Goal: Task Accomplishment & Management: Manage account settings

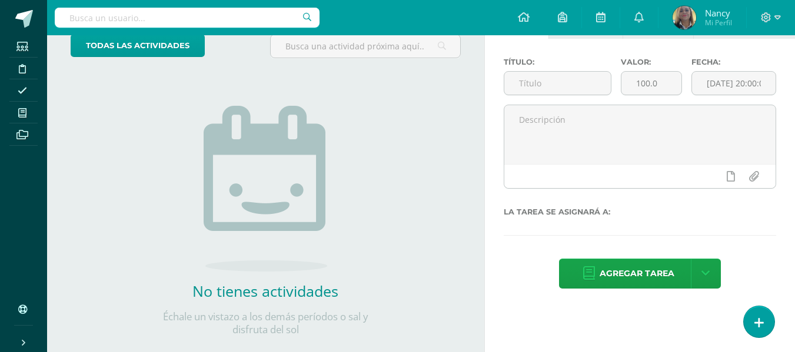
scroll to position [100, 0]
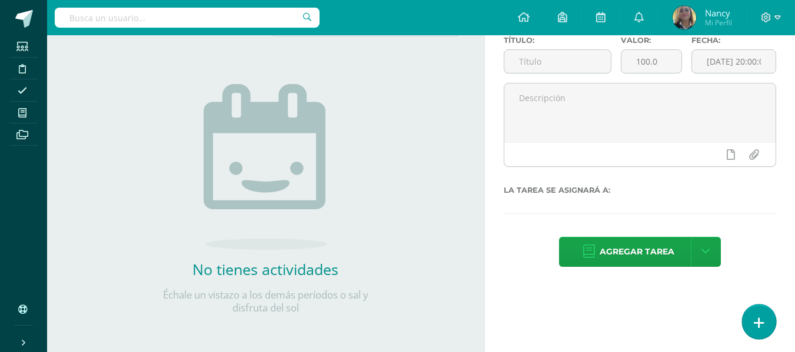
click at [755, 318] on icon at bounding box center [758, 323] width 11 height 14
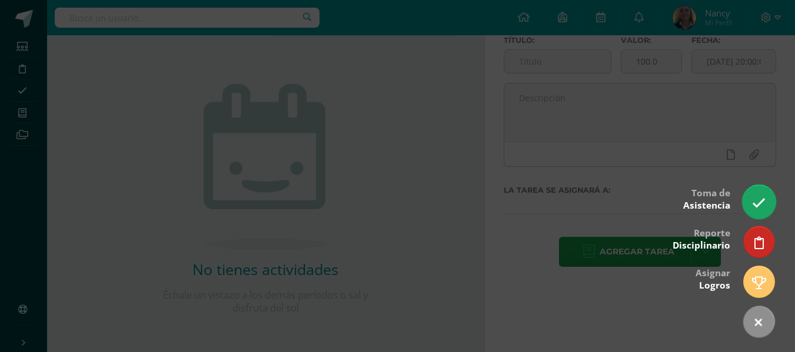
click at [755, 199] on icon at bounding box center [759, 203] width 14 height 14
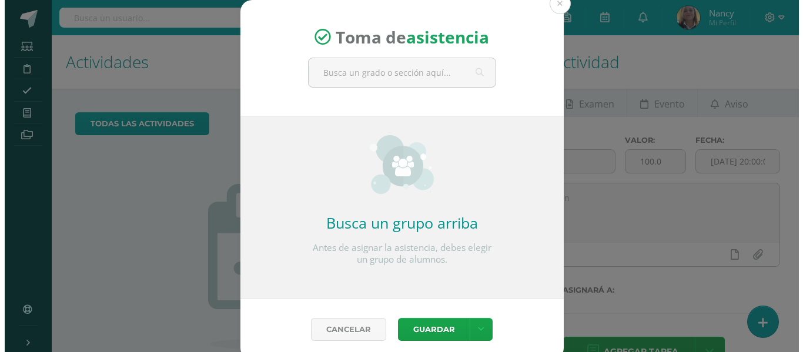
scroll to position [91, 0]
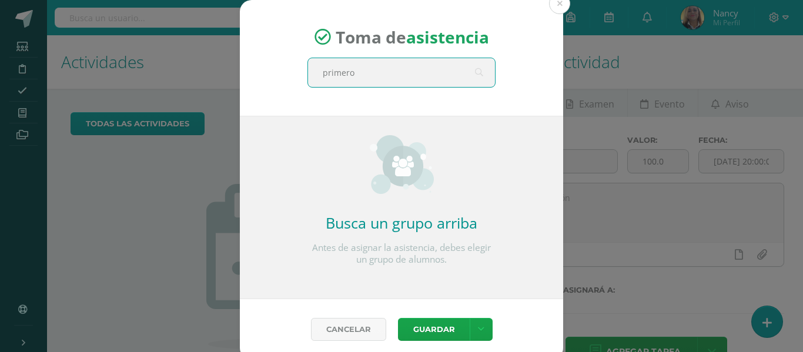
type input "primero b"
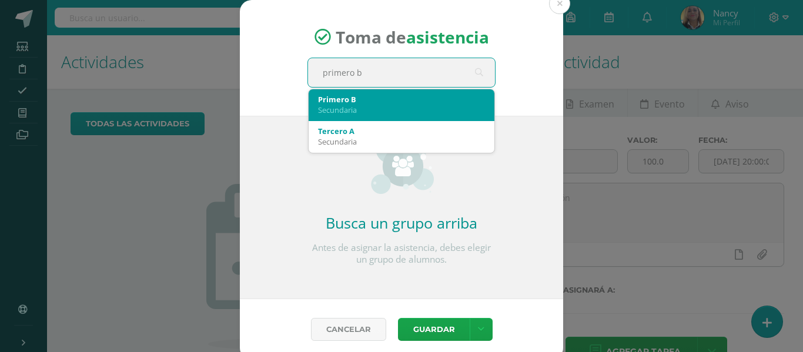
click at [383, 107] on div "Secundaria" at bounding box center [401, 110] width 167 height 11
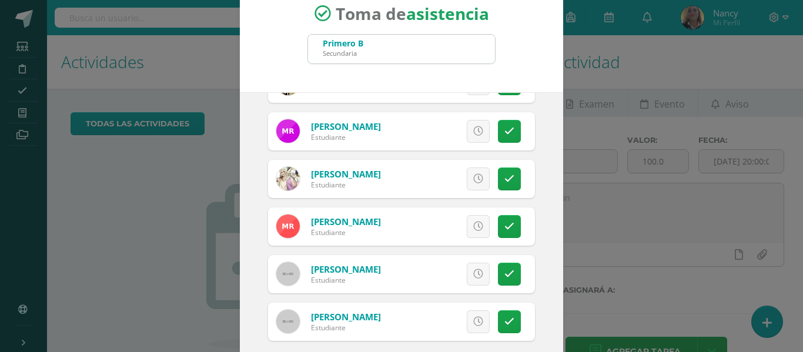
scroll to position [92, 0]
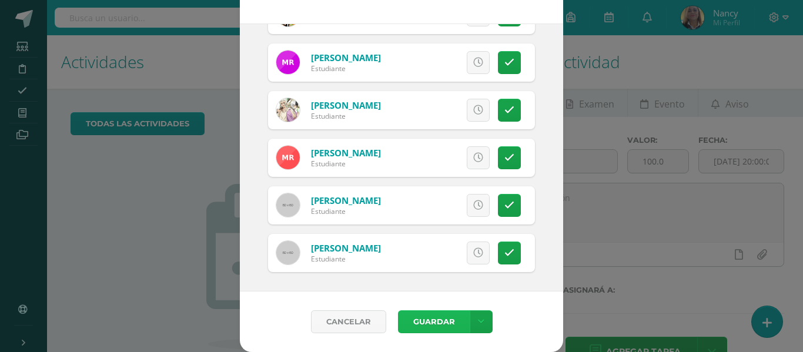
click at [422, 318] on button "Guardar" at bounding box center [434, 322] width 72 height 23
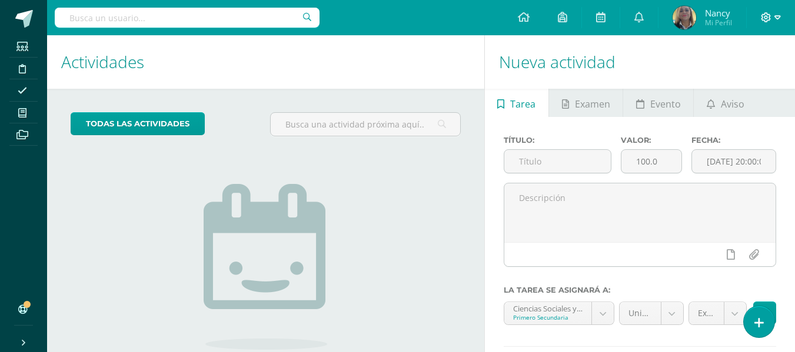
click at [778, 16] on icon at bounding box center [777, 17] width 6 height 11
click at [725, 60] on span "Configuración" at bounding box center [740, 62] width 55 height 11
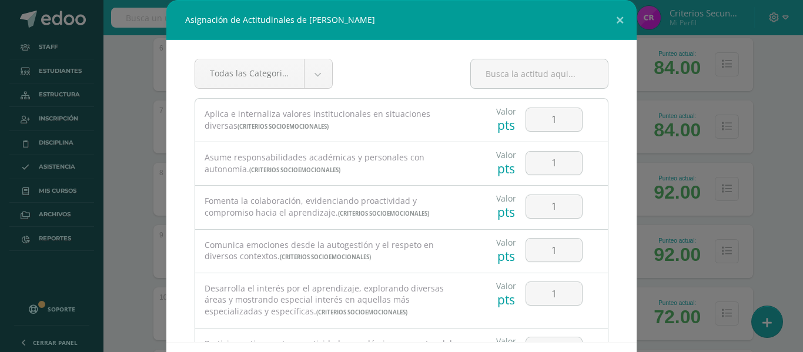
scroll to position [246, 0]
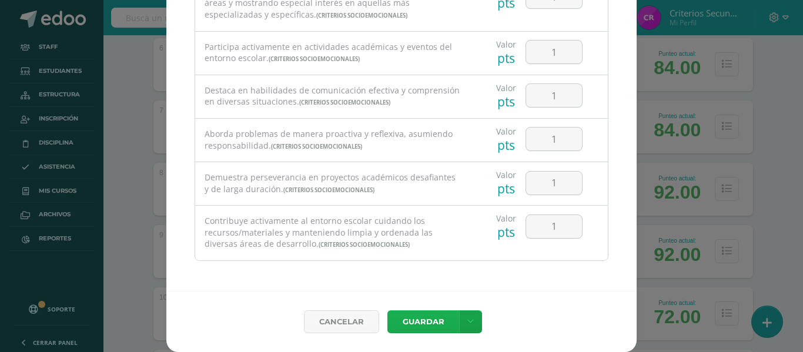
click at [421, 319] on button "Guardar" at bounding box center [424, 322] width 72 height 23
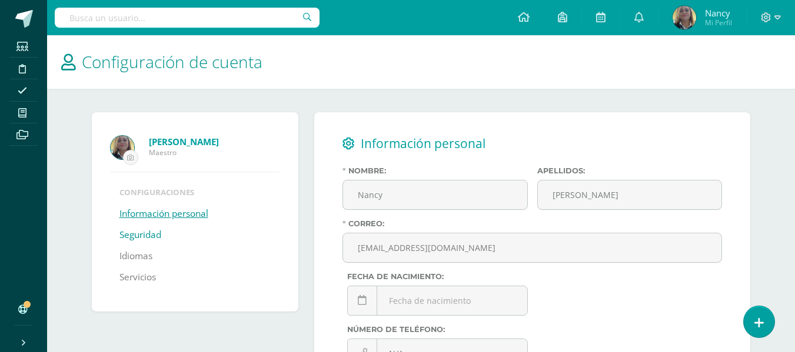
click at [132, 238] on link "Seguridad" at bounding box center [140, 235] width 42 height 21
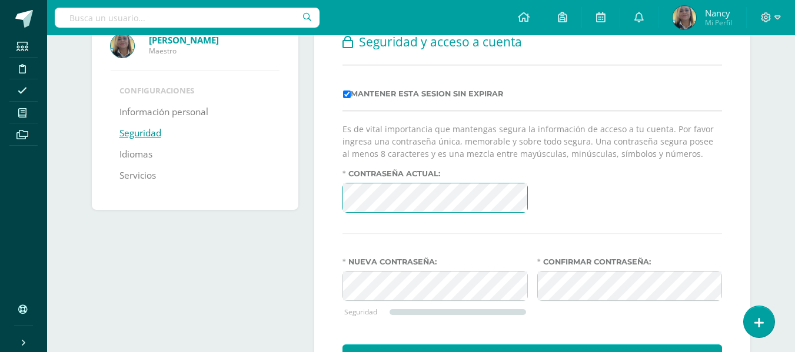
scroll to position [165, 0]
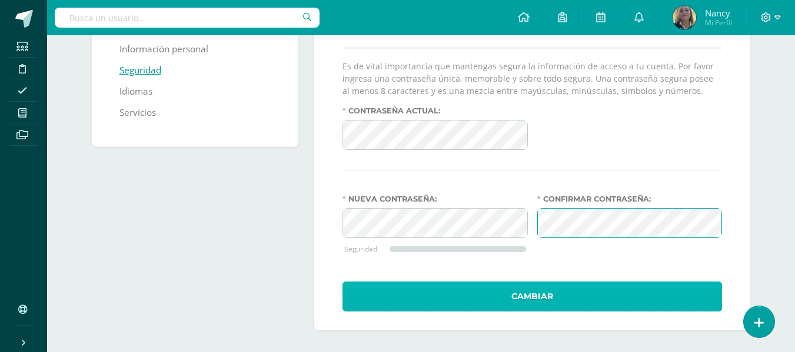
click at [471, 303] on button "Cambiar" at bounding box center [531, 297] width 379 height 30
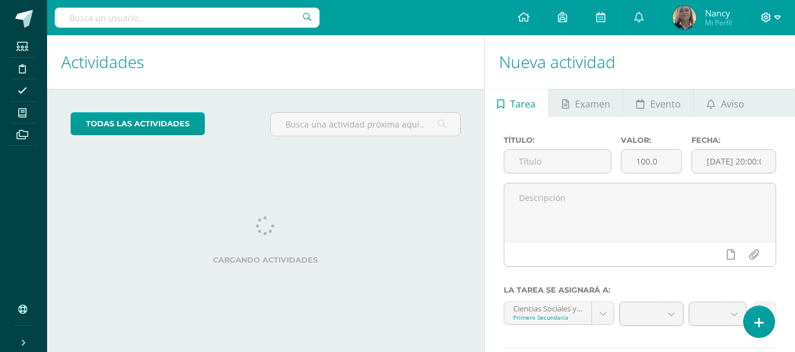
click at [774, 17] on icon at bounding box center [777, 17] width 6 height 11
click at [734, 83] on span "Cerrar sesión" at bounding box center [739, 80] width 53 height 11
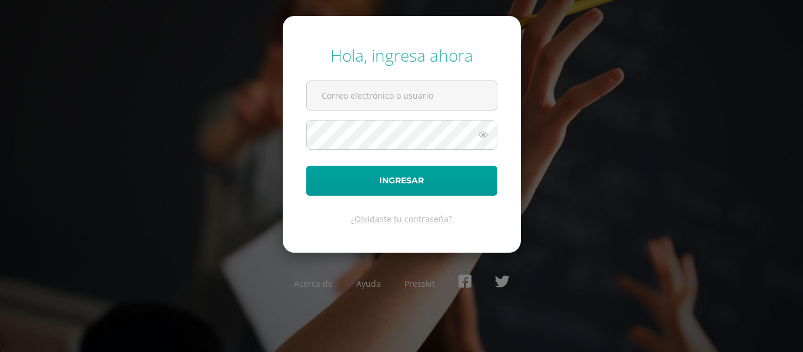
type input "[EMAIL_ADDRESS][DOMAIN_NAME]"
click at [486, 133] on icon at bounding box center [483, 135] width 15 height 14
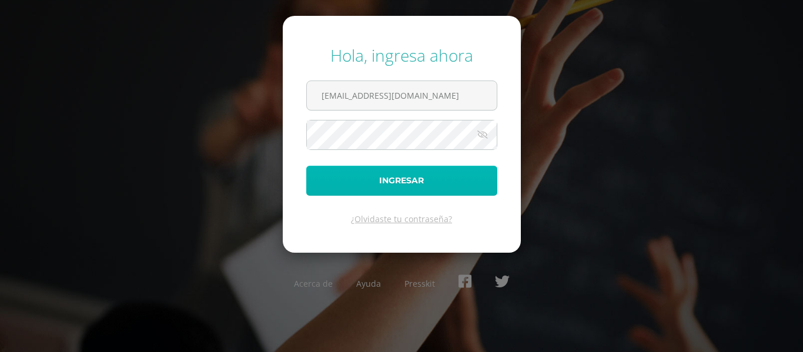
click at [440, 178] on button "Ingresar" at bounding box center [401, 181] width 191 height 30
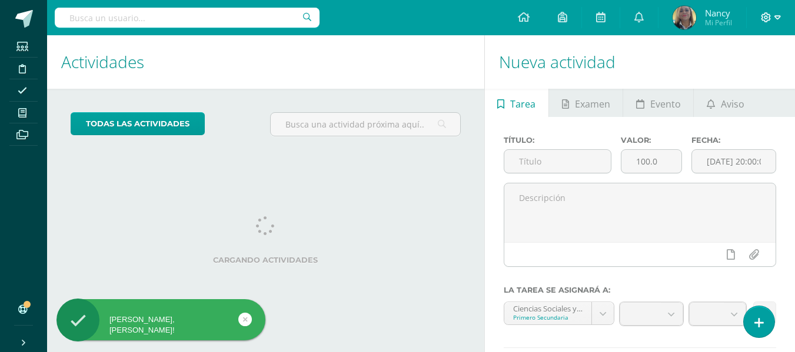
click at [775, 19] on icon at bounding box center [777, 17] width 6 height 11
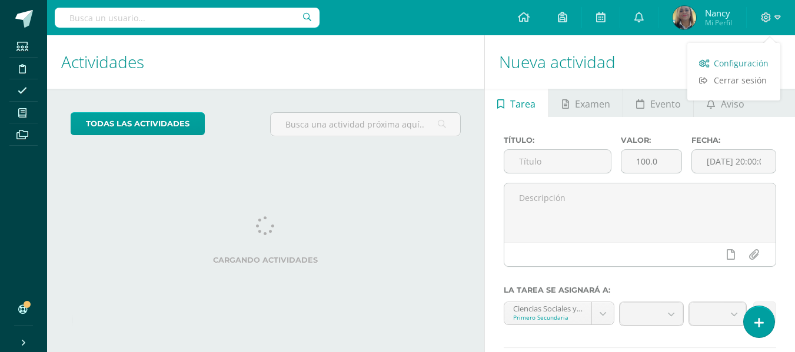
click at [739, 62] on span "Configuración" at bounding box center [740, 63] width 55 height 11
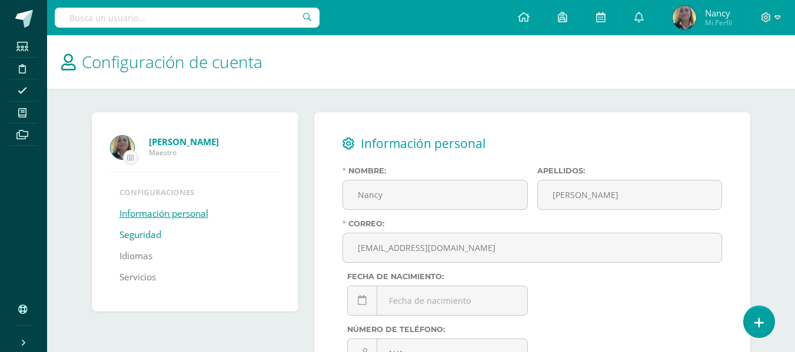
click at [136, 228] on link "Seguridad" at bounding box center [140, 235] width 42 height 21
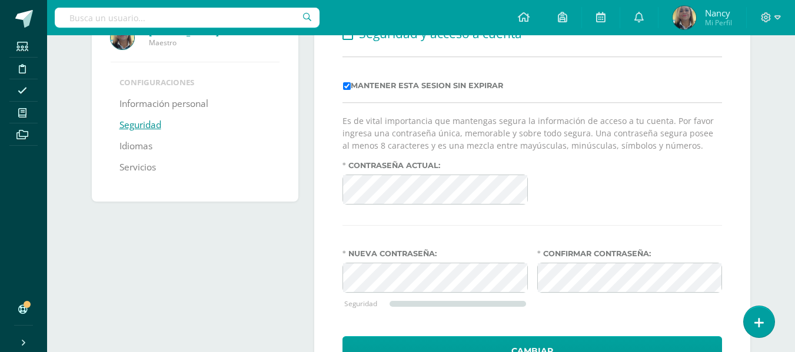
scroll to position [125, 0]
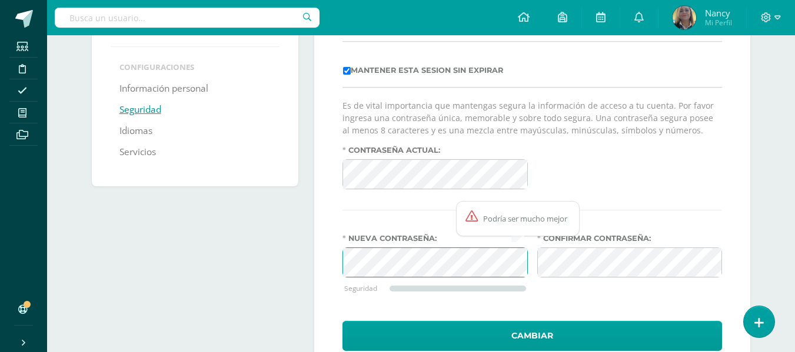
click at [391, 204] on form "Es de vital importancia que mantengas segura la información de acceso a tu cuen…" at bounding box center [531, 224] width 379 height 251
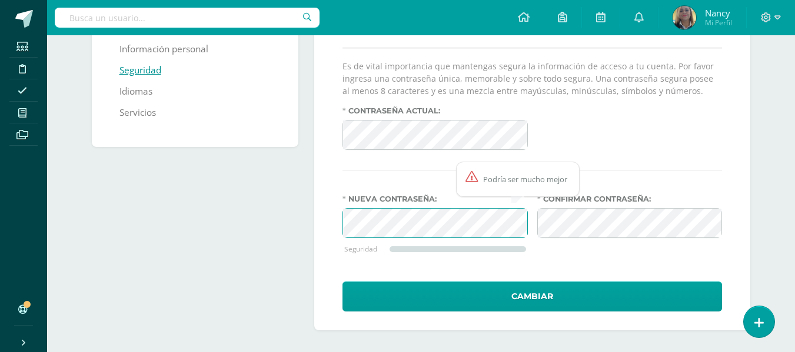
click at [416, 88] on p "Es de vital importancia que mantengas segura la información de acceso a tu cuen…" at bounding box center [531, 78] width 379 height 37
click at [359, 270] on div "Nueva contraseña: Seguridad" at bounding box center [435, 233] width 195 height 76
click at [607, 262] on div "Confirmar contraseña:" at bounding box center [629, 233] width 195 height 76
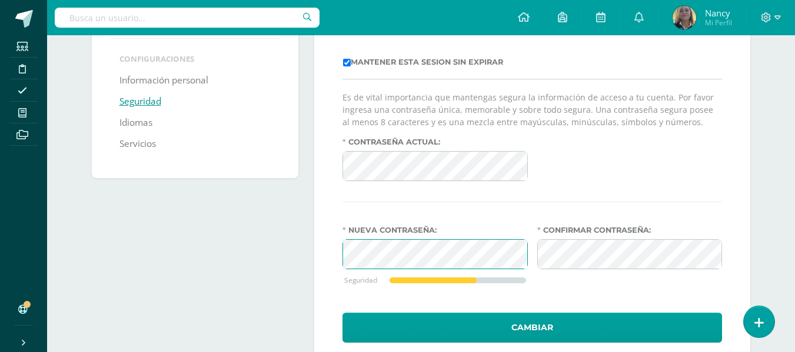
scroll to position [166, 0]
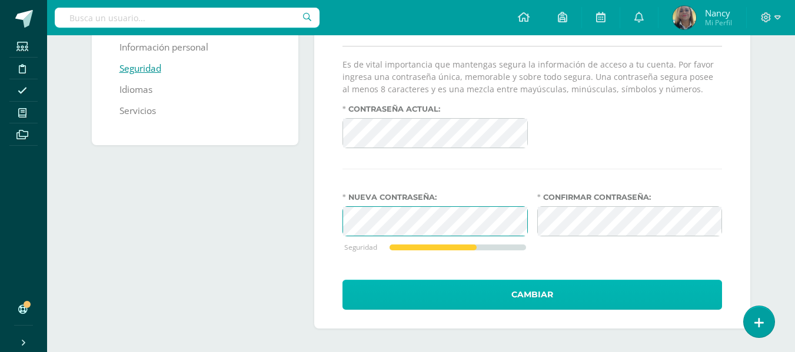
click at [458, 302] on button "Cambiar" at bounding box center [531, 295] width 379 height 30
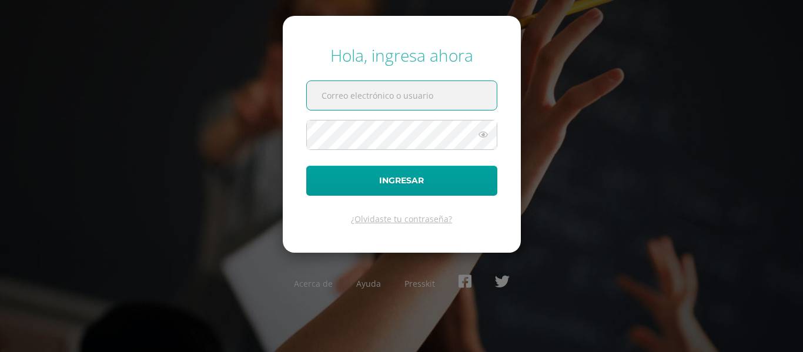
type input "[EMAIL_ADDRESS][DOMAIN_NAME]"
click at [482, 134] on icon at bounding box center [483, 135] width 15 height 14
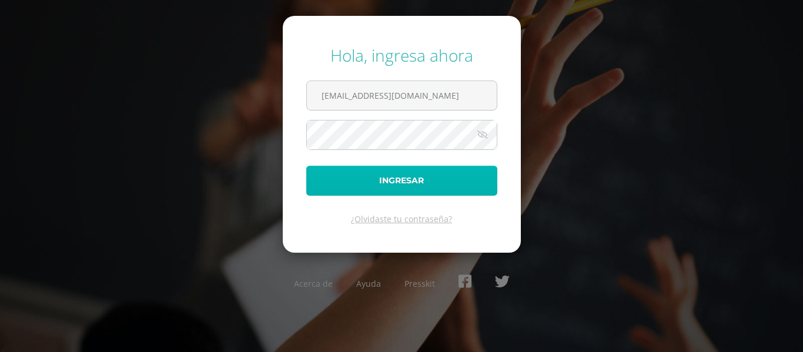
click at [413, 177] on button "Ingresar" at bounding box center [401, 181] width 191 height 30
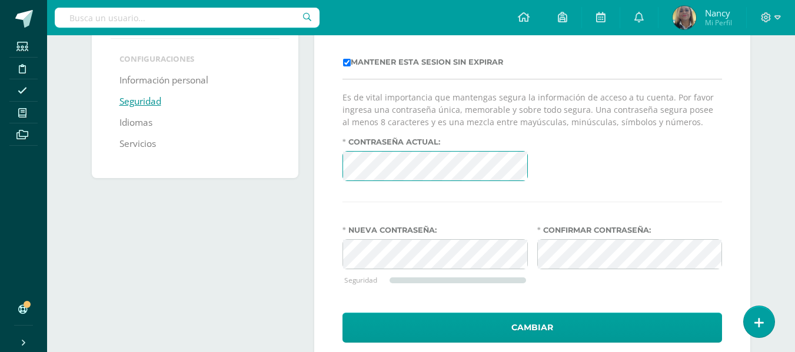
scroll to position [149, 0]
